Goal: Information Seeking & Learning: Check status

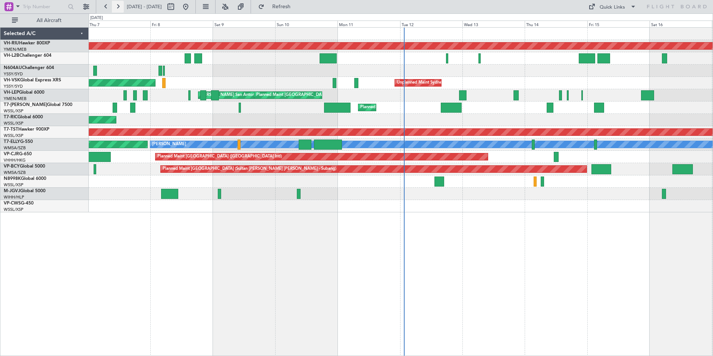
click at [118, 8] on button at bounding box center [118, 7] width 12 height 12
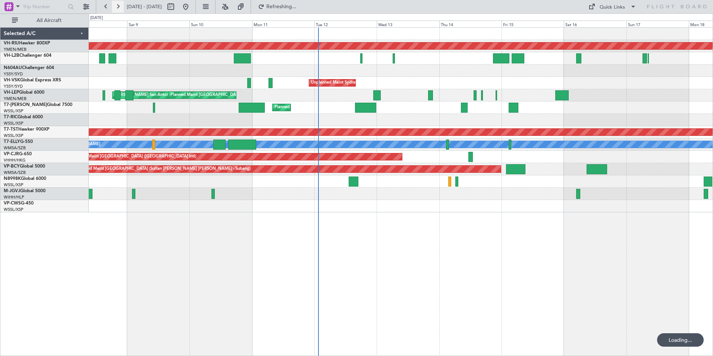
click at [118, 8] on button at bounding box center [118, 7] width 12 height 12
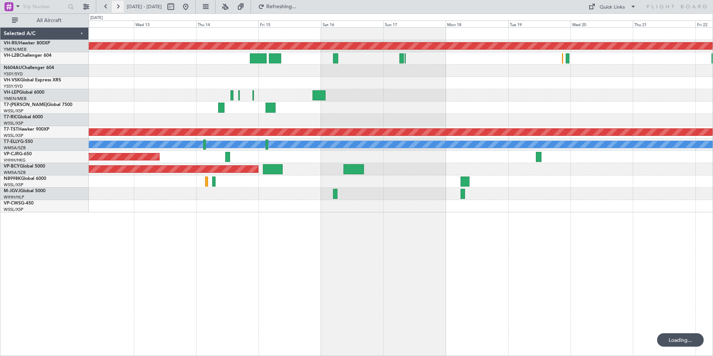
click at [118, 8] on button at bounding box center [118, 7] width 12 height 12
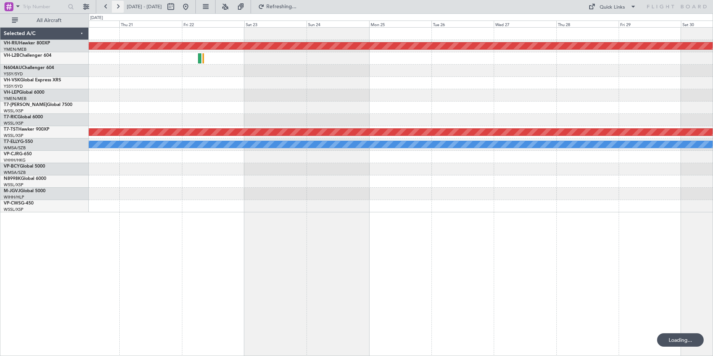
click at [118, 8] on button at bounding box center [118, 7] width 12 height 12
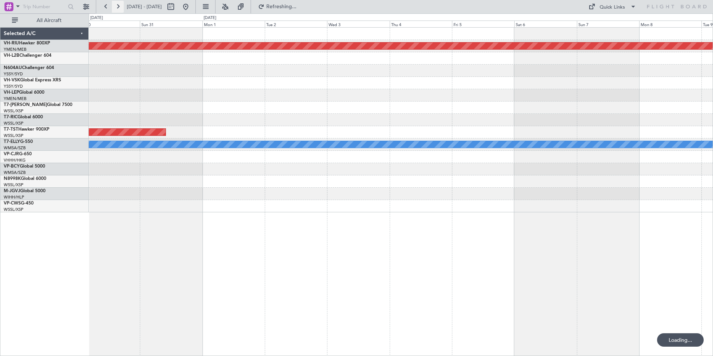
click at [118, 8] on button at bounding box center [118, 7] width 12 height 12
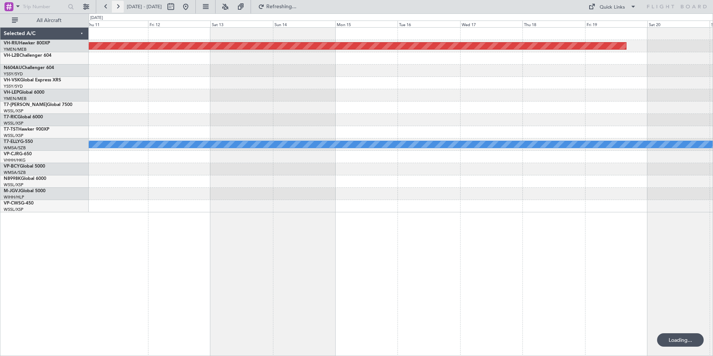
click at [118, 8] on button at bounding box center [118, 7] width 12 height 12
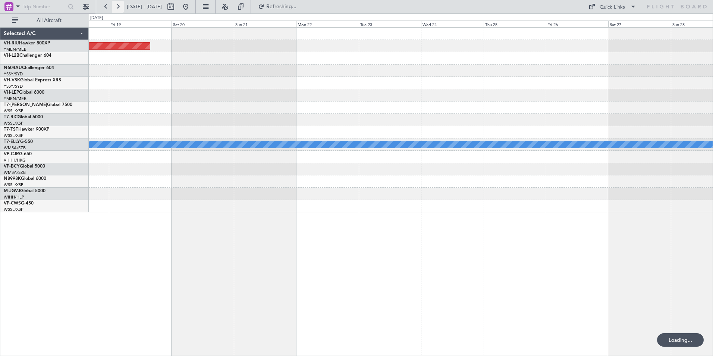
click at [118, 8] on button at bounding box center [118, 7] width 12 height 12
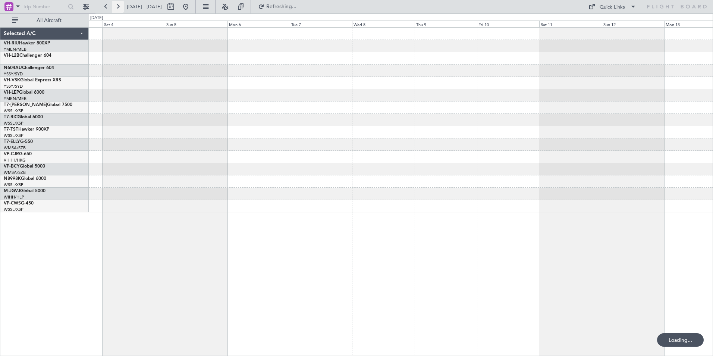
click at [118, 8] on button at bounding box center [118, 7] width 12 height 12
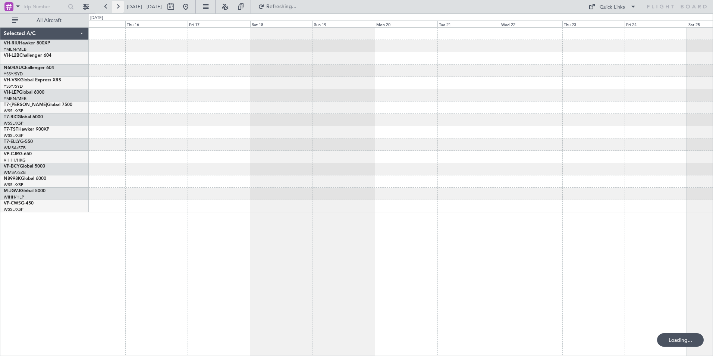
click at [118, 8] on button at bounding box center [118, 7] width 12 height 12
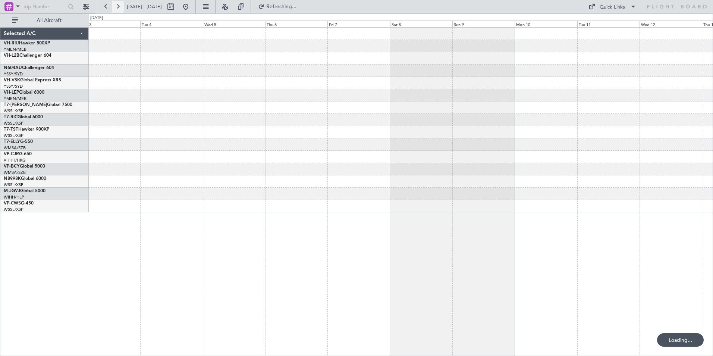
click at [118, 8] on button at bounding box center [118, 7] width 12 height 12
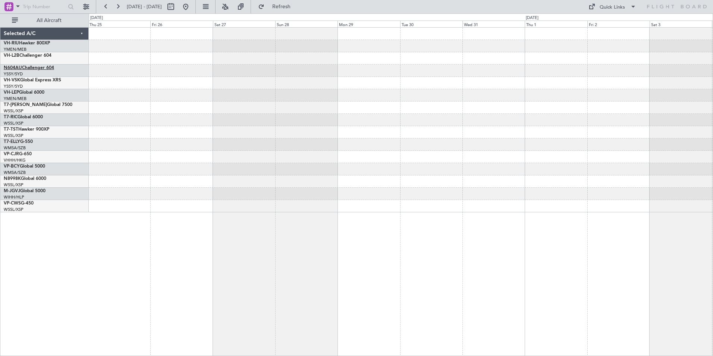
click at [32, 68] on link "N604AU Challenger 604" at bounding box center [29, 68] width 50 height 4
click at [104, 5] on button at bounding box center [106, 7] width 12 height 12
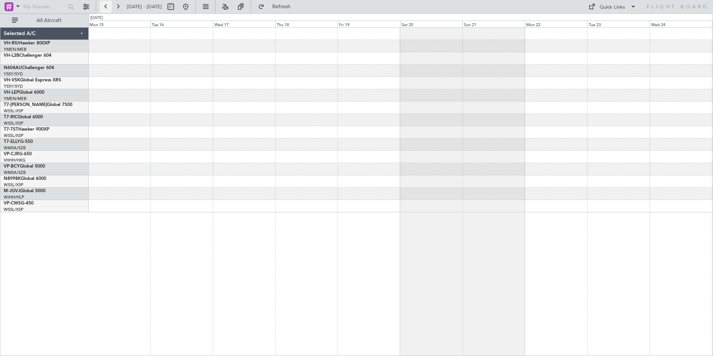
click at [104, 5] on button at bounding box center [106, 7] width 12 height 12
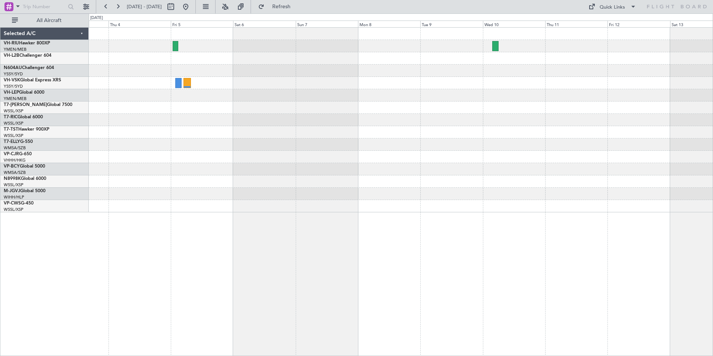
click at [322, 142] on div at bounding box center [401, 120] width 624 height 185
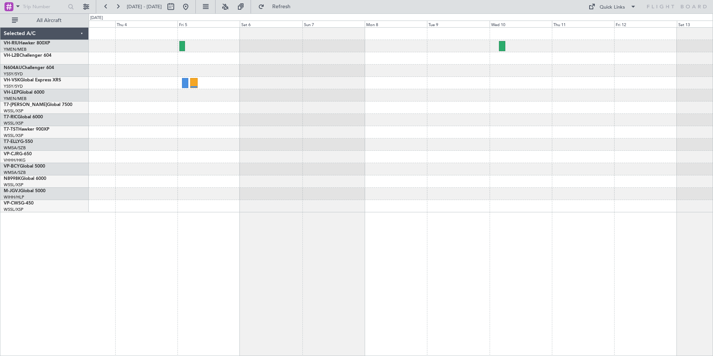
click at [266, 131] on div at bounding box center [401, 120] width 624 height 185
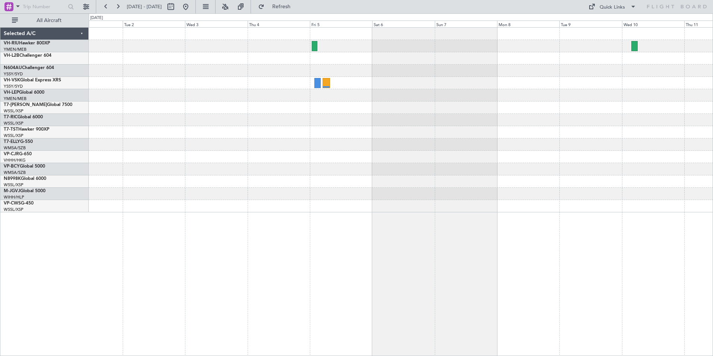
click at [328, 128] on div at bounding box center [401, 120] width 624 height 185
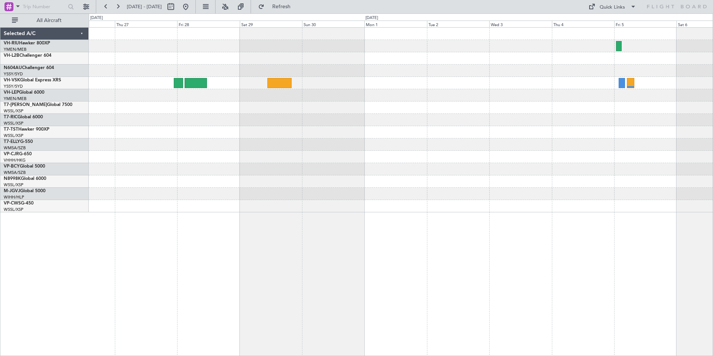
click at [405, 79] on div at bounding box center [401, 120] width 624 height 185
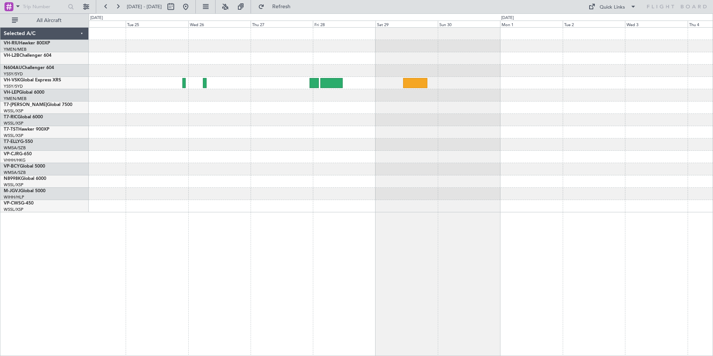
click at [511, 85] on div at bounding box center [401, 120] width 624 height 185
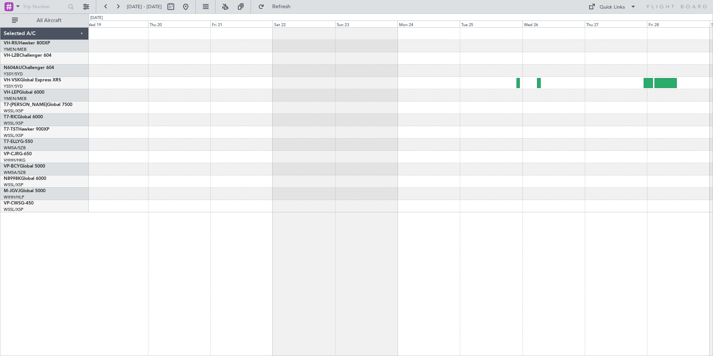
click at [532, 90] on div at bounding box center [401, 120] width 624 height 185
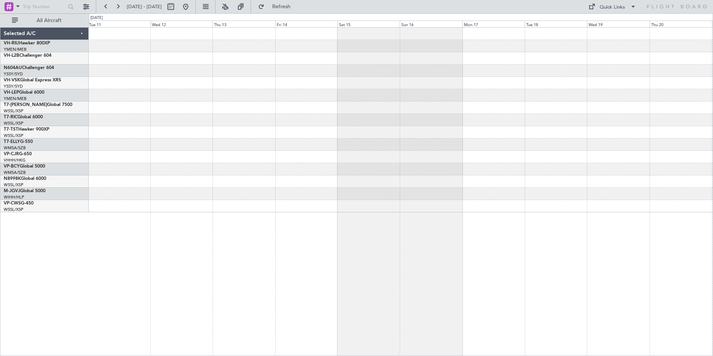
click at [462, 79] on div at bounding box center [401, 120] width 624 height 185
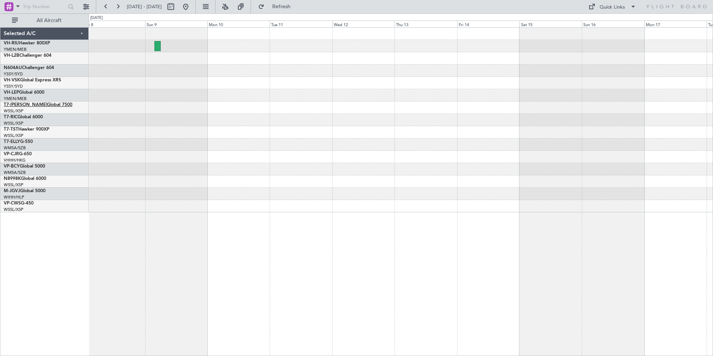
click at [21, 104] on link "T7-[PERSON_NAME] Global 7500" at bounding box center [38, 105] width 69 height 4
click at [20, 141] on link "T7-ELLY G-550" at bounding box center [18, 142] width 29 height 4
click at [17, 153] on span "VP-CJR" at bounding box center [11, 154] width 15 height 4
click at [28, 166] on link "VP-BCY Global 5000" at bounding box center [24, 166] width 41 height 4
click at [21, 104] on link "T7-[PERSON_NAME] Global 7500" at bounding box center [38, 105] width 69 height 4
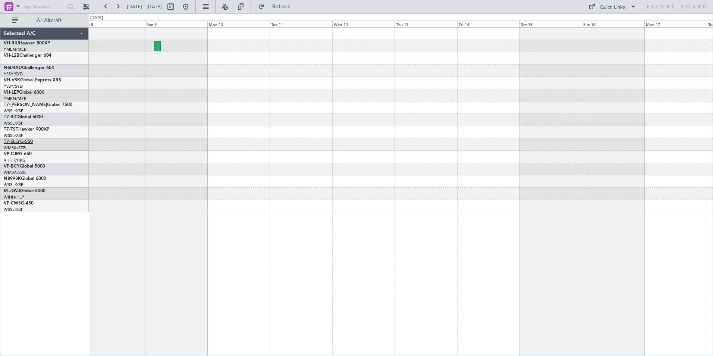
click at [15, 140] on span "T7-ELLY" at bounding box center [12, 142] width 16 height 4
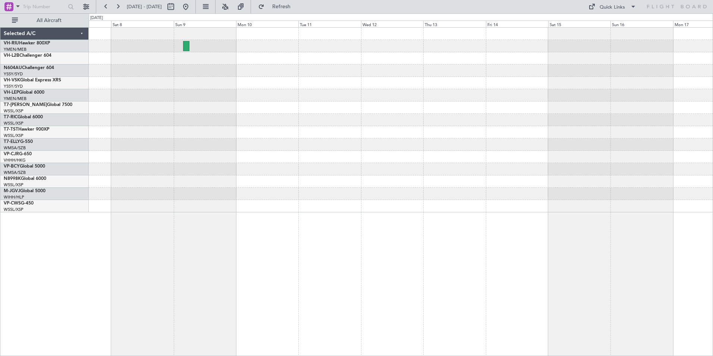
click at [552, 206] on div at bounding box center [401, 120] width 624 height 185
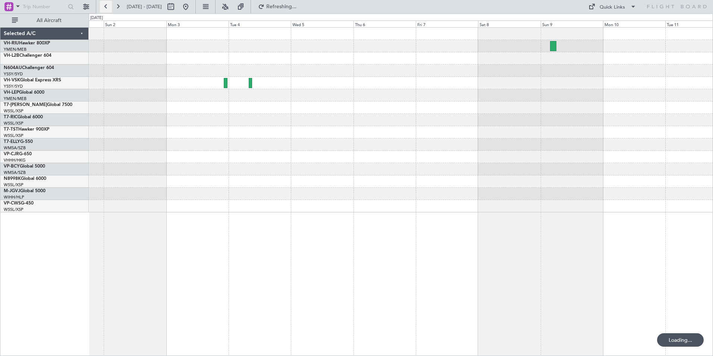
click at [106, 8] on button at bounding box center [106, 7] width 12 height 12
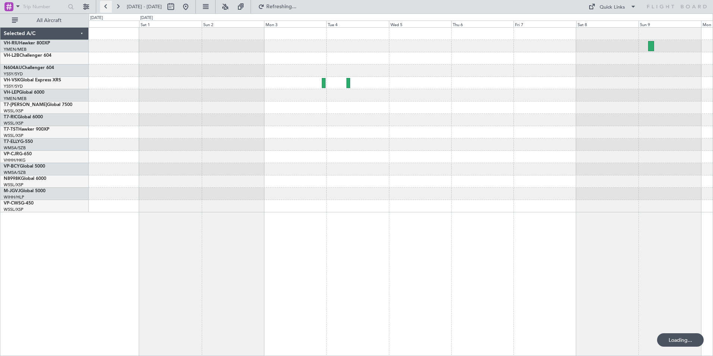
click at [106, 8] on button at bounding box center [106, 7] width 12 height 12
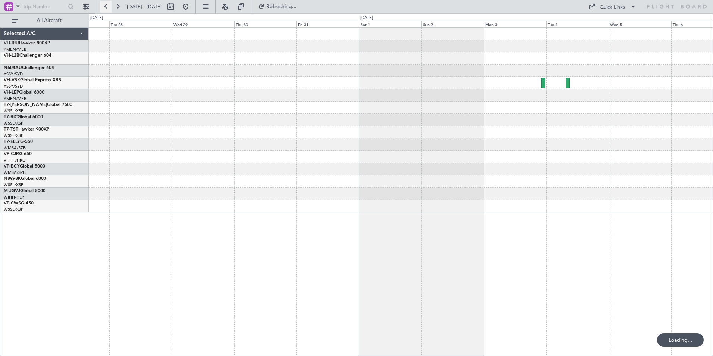
click at [106, 8] on button at bounding box center [106, 7] width 12 height 12
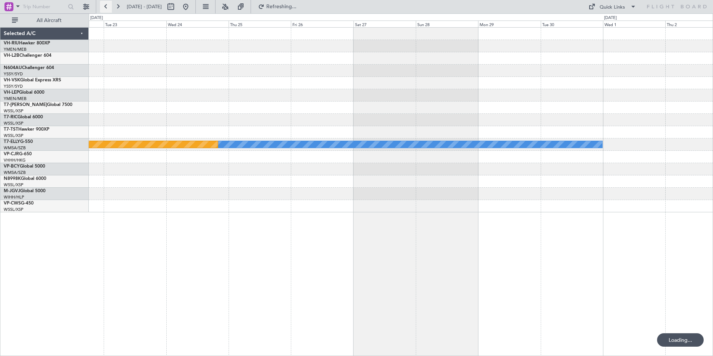
click at [106, 8] on button at bounding box center [106, 7] width 12 height 12
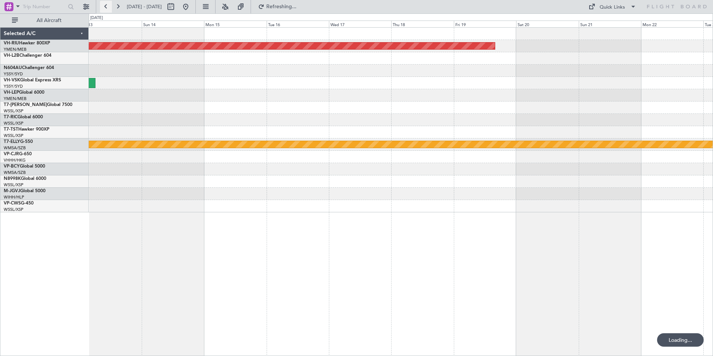
click at [106, 8] on button at bounding box center [106, 7] width 12 height 12
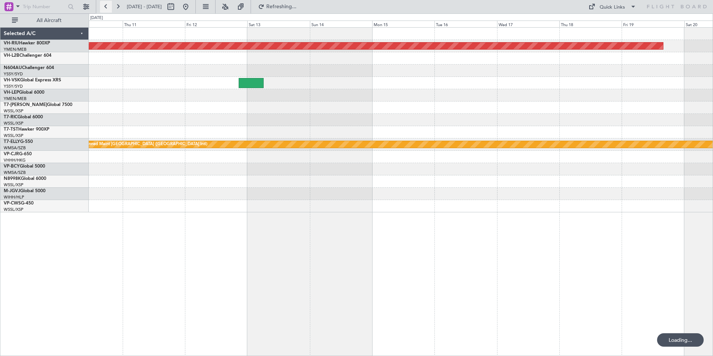
click at [106, 8] on button at bounding box center [106, 7] width 12 height 12
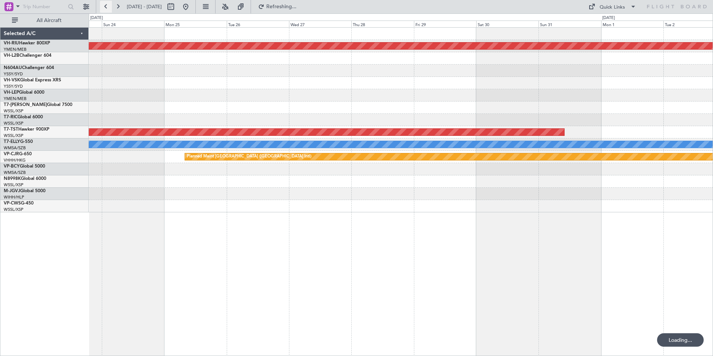
click at [106, 8] on button at bounding box center [106, 7] width 12 height 12
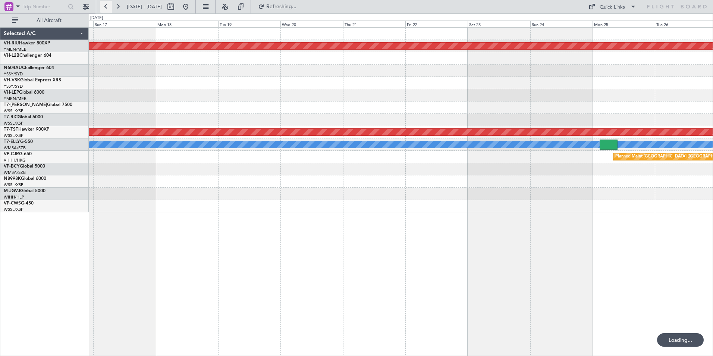
click at [106, 8] on button at bounding box center [106, 7] width 12 height 12
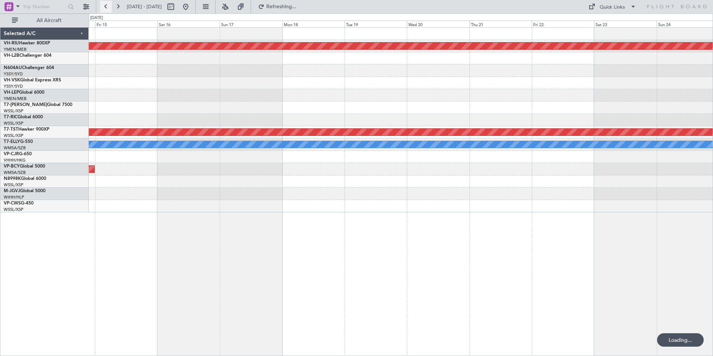
click at [106, 8] on button at bounding box center [106, 7] width 12 height 12
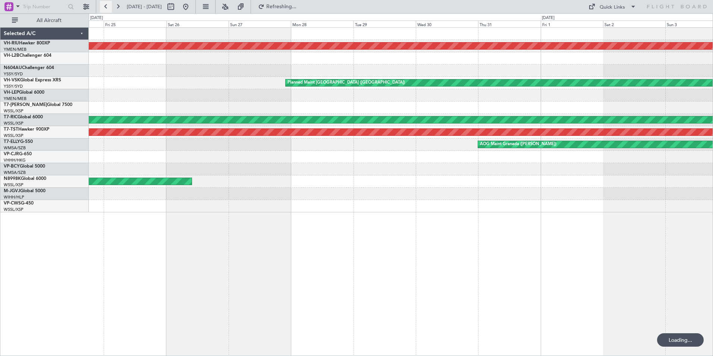
click at [106, 8] on button at bounding box center [106, 7] width 12 height 12
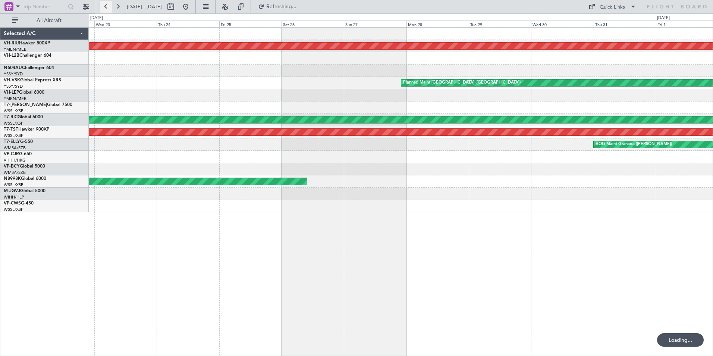
click at [106, 8] on button at bounding box center [106, 7] width 12 height 12
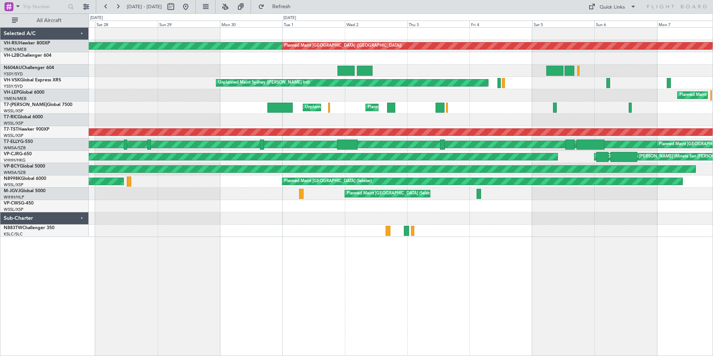
click at [82, 76] on div "Planned Maint [GEOGRAPHIC_DATA] ([GEOGRAPHIC_DATA]) Planned Maint [GEOGRAPHIC_D…" at bounding box center [356, 184] width 713 height 342
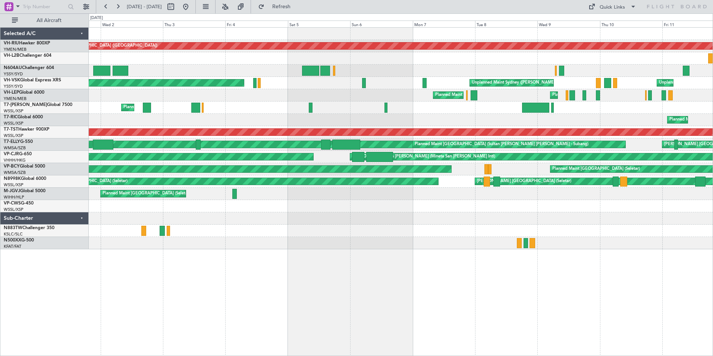
click at [351, 134] on div "Planned Maint [GEOGRAPHIC_DATA] ([GEOGRAPHIC_DATA]) Planned Maint [GEOGRAPHIC_D…" at bounding box center [401, 139] width 624 height 222
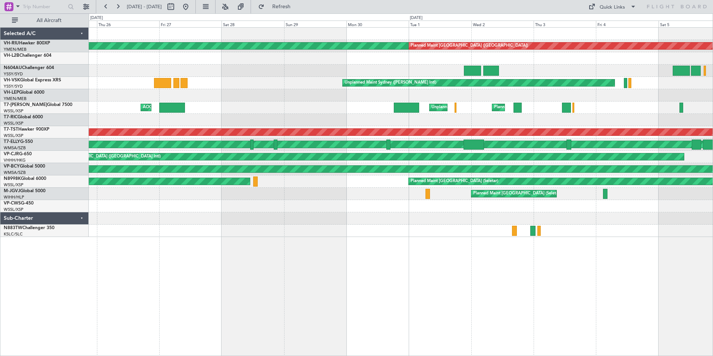
click at [62, 104] on div "Planned Maint [GEOGRAPHIC_DATA] ([GEOGRAPHIC_DATA]) Planned Maint [GEOGRAPHIC_D…" at bounding box center [356, 184] width 713 height 342
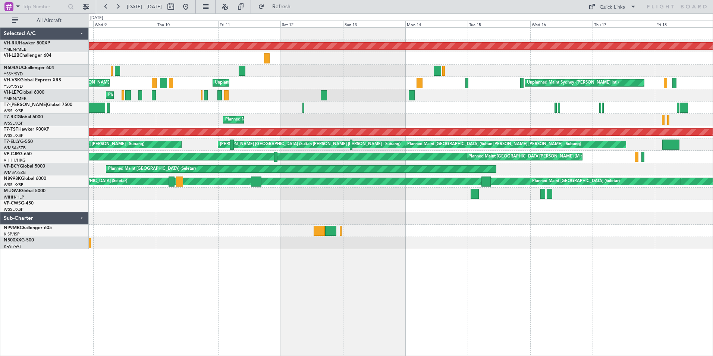
click at [97, 95] on div "Planned Maint [GEOGRAPHIC_DATA] ([GEOGRAPHIC_DATA]) Unplanned Maint Sydney ([PE…" at bounding box center [401, 139] width 624 height 222
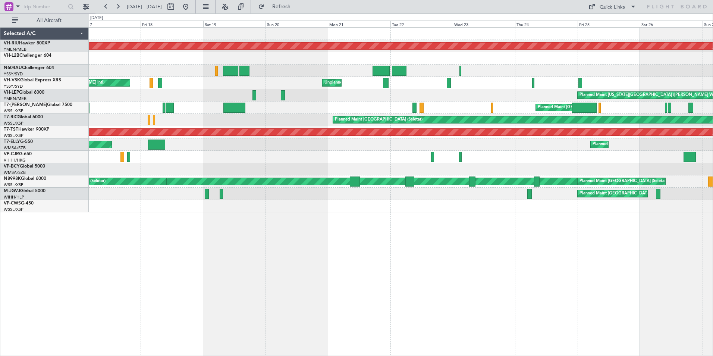
click at [0, 90] on html "[DATE] - [DATE] Refresh Quick Links All Aircraft Planned Maint [GEOGRAPHIC_DATA…" at bounding box center [356, 178] width 713 height 356
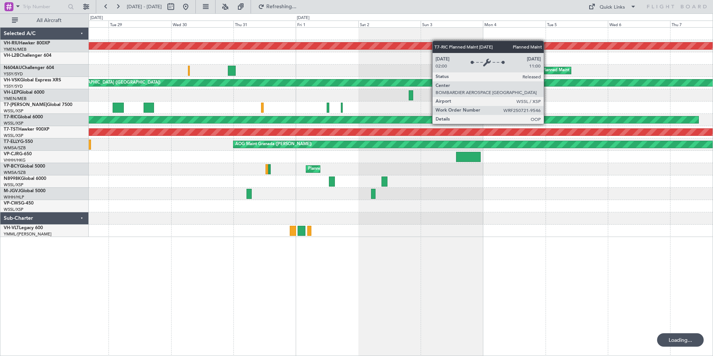
click at [261, 98] on div "Planned Maint [GEOGRAPHIC_DATA] ([GEOGRAPHIC_DATA]) Planned Maint Sydney ([PERS…" at bounding box center [401, 132] width 624 height 209
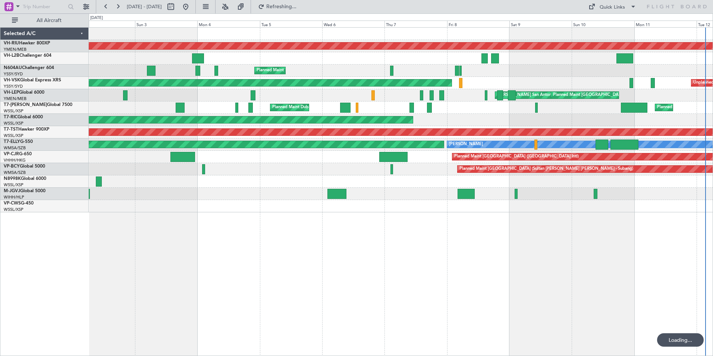
click at [232, 111] on div "Planned Maint [GEOGRAPHIC_DATA] ([GEOGRAPHIC_DATA]) Planned Maint Sydney ([PERS…" at bounding box center [401, 120] width 624 height 185
